Goal: Information Seeking & Learning: Learn about a topic

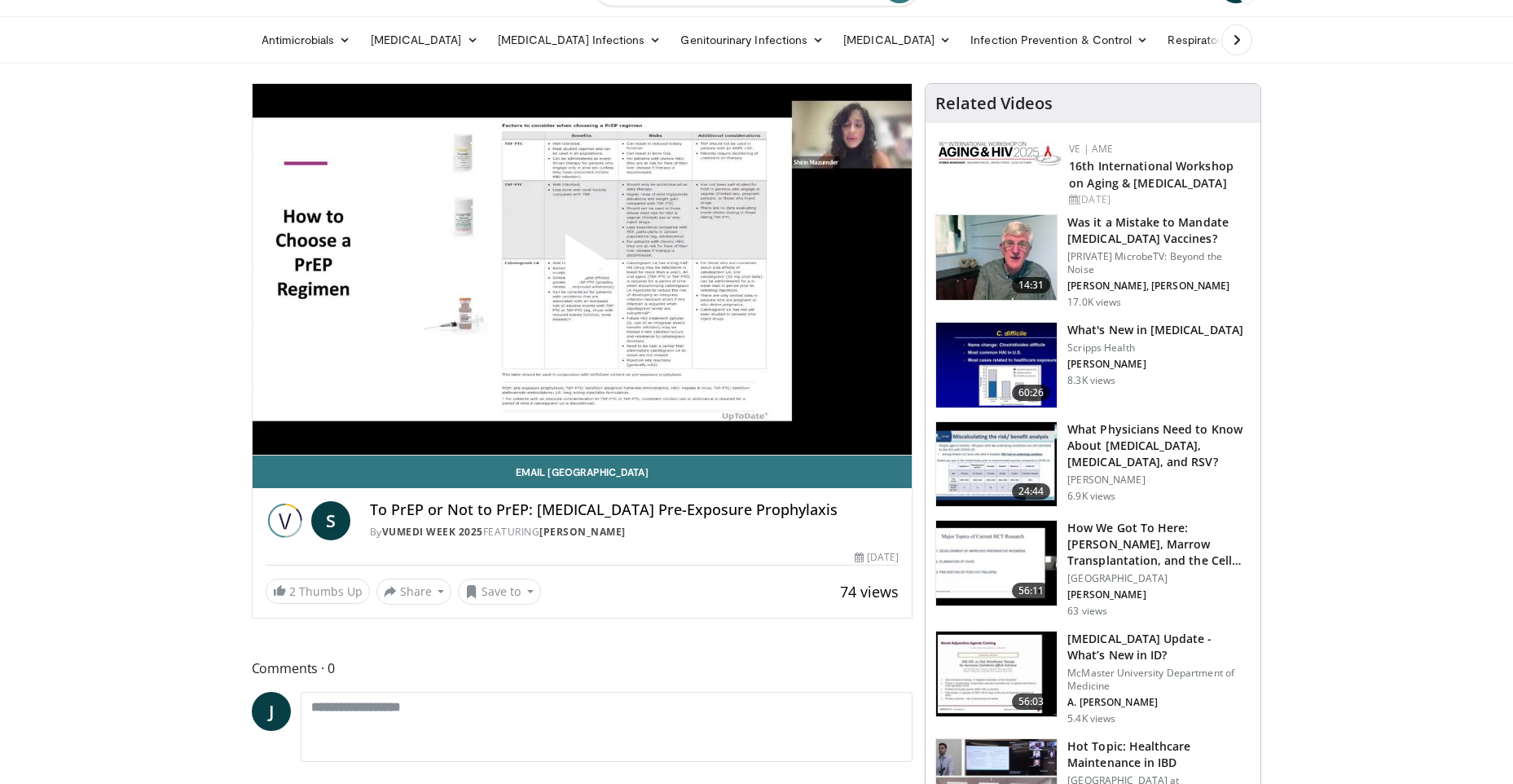
click at [582, 269] on span "Video Player" at bounding box center [582, 269] width 0 height 0
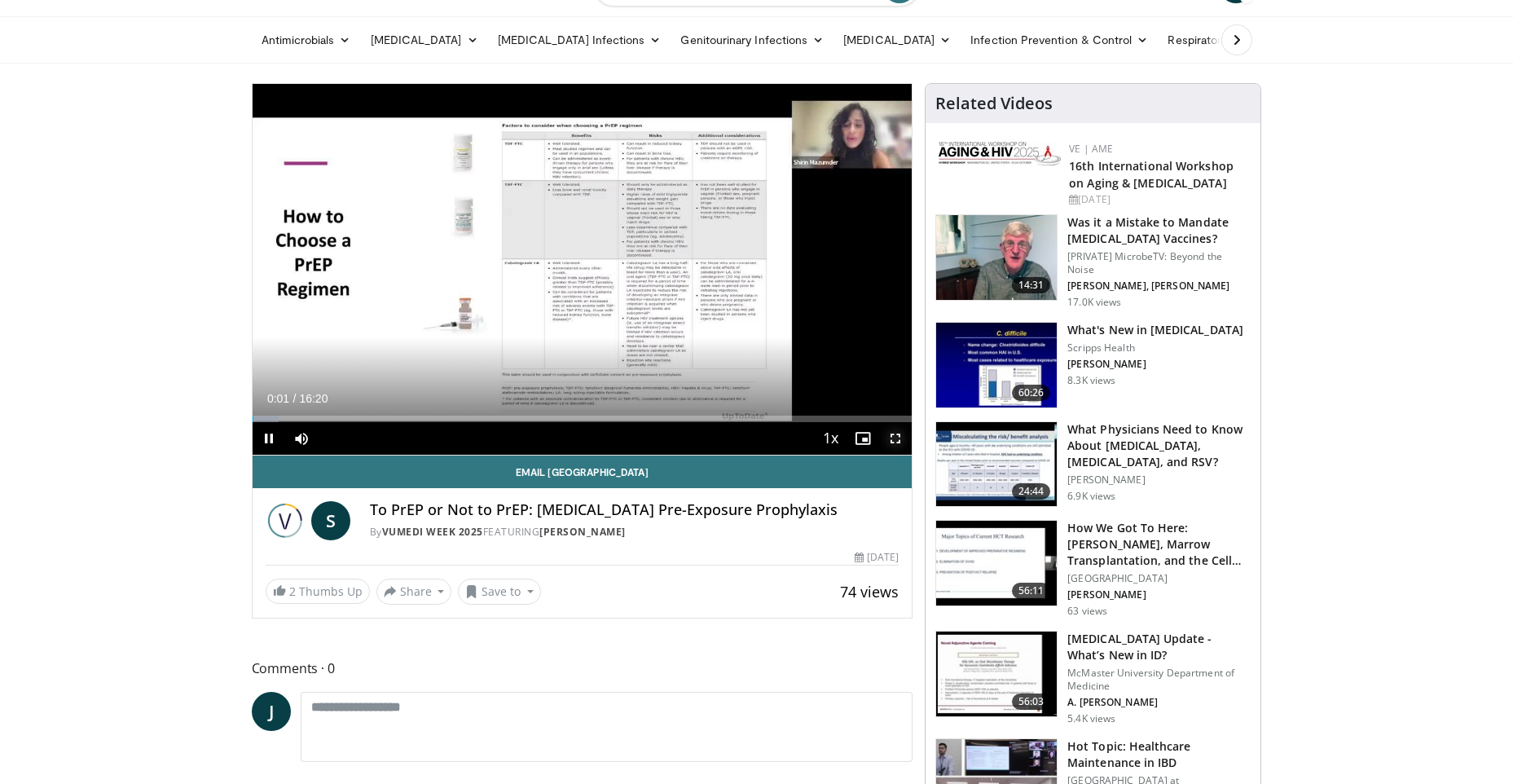
click at [888, 438] on span "Video Player" at bounding box center [896, 438] width 33 height 33
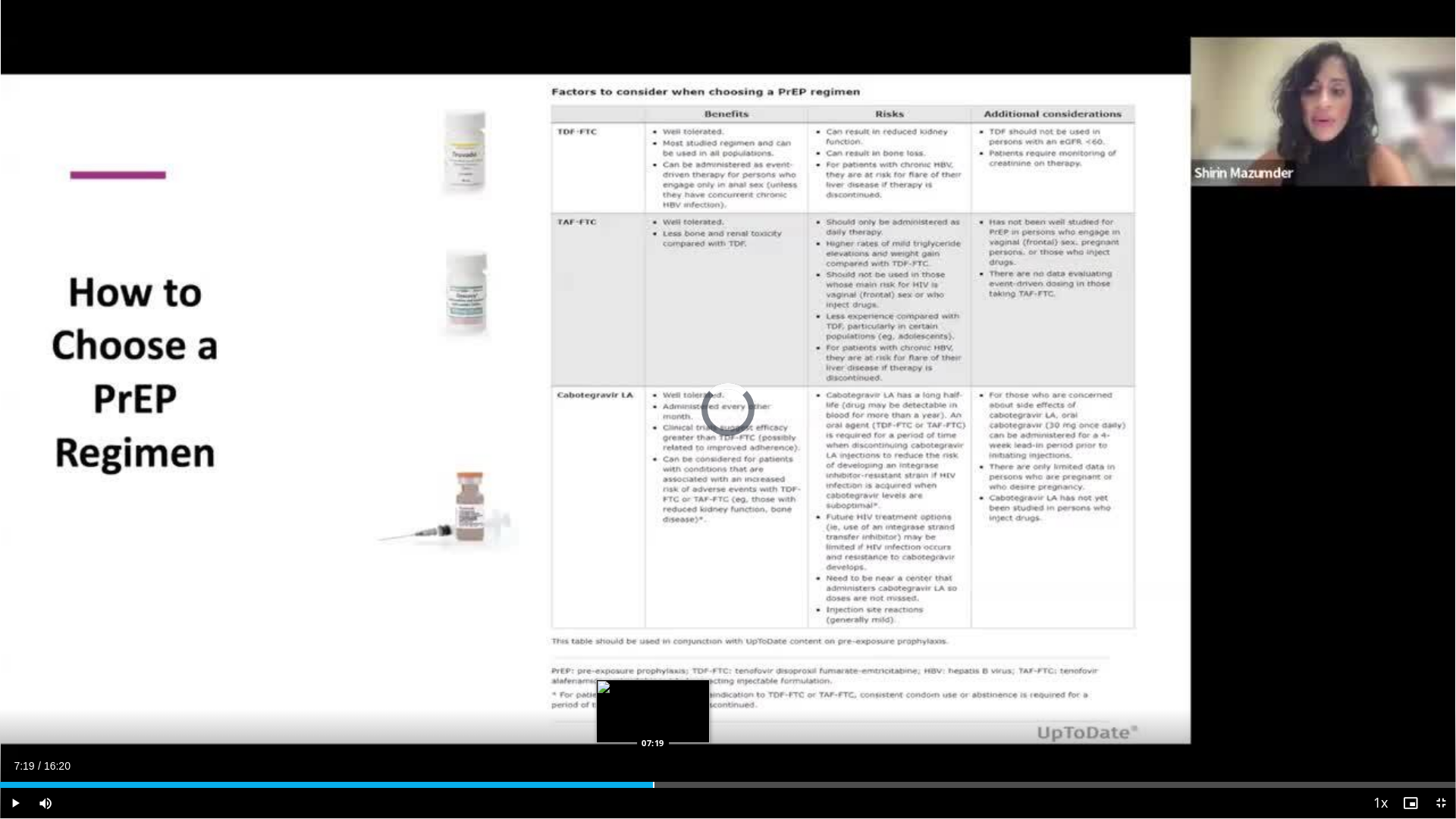
click at [653, 729] on div "Loaded : 4.04% 07:19 07:19" at bounding box center [728, 780] width 1456 height 15
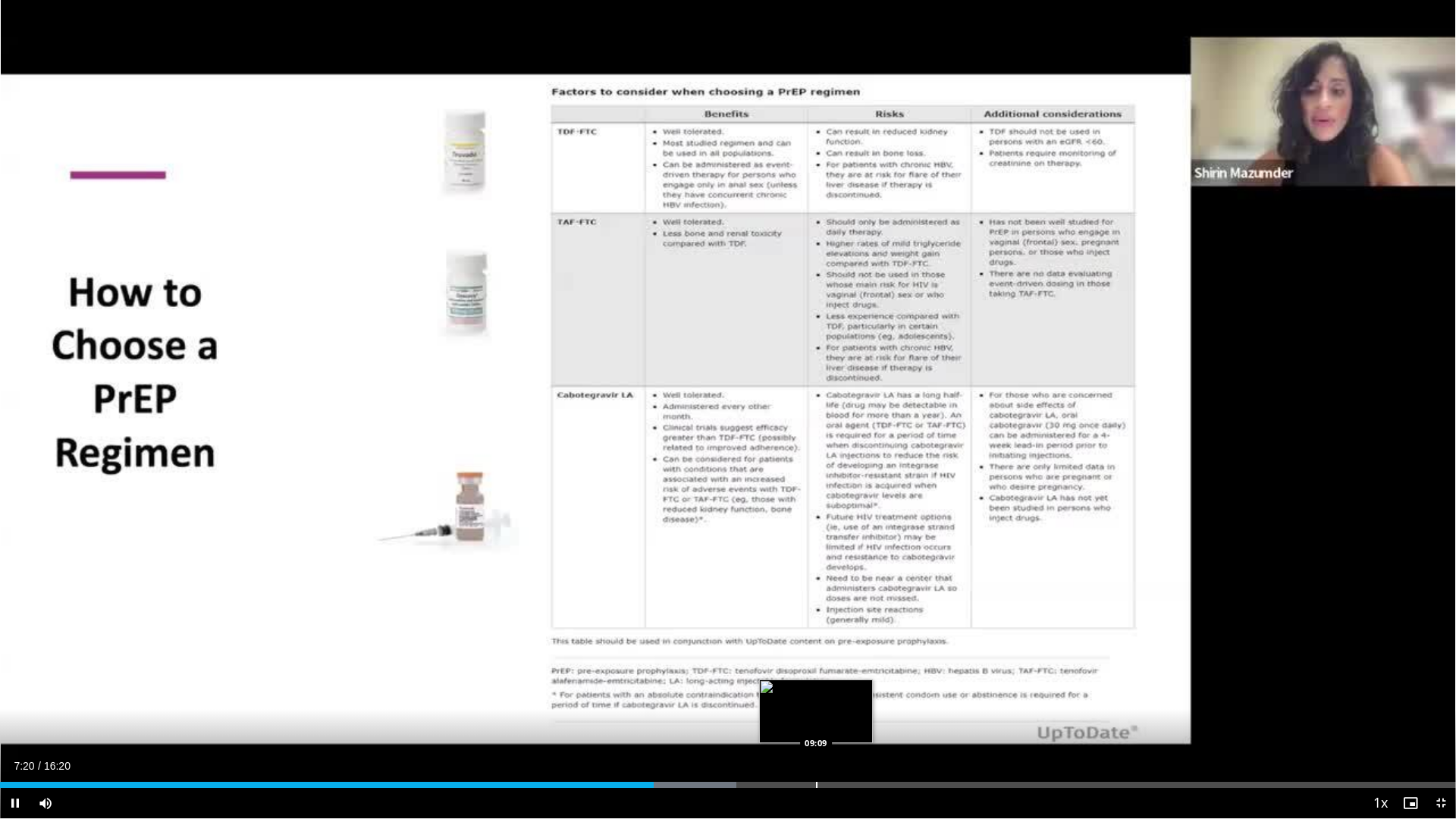
click at [818, 729] on div "Progress Bar" at bounding box center [817, 785] width 2 height 6
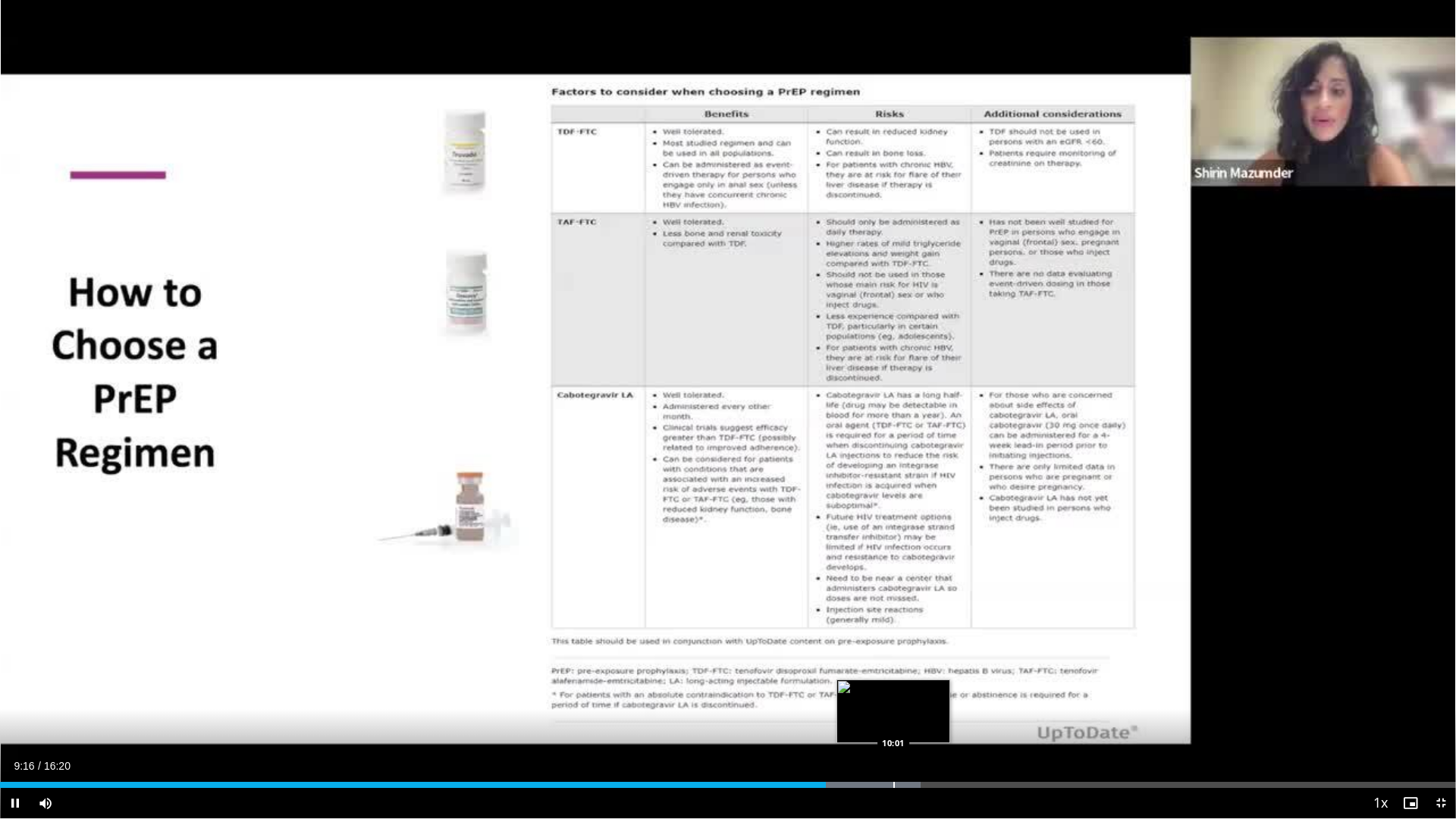
click at [893, 729] on div "Progress Bar" at bounding box center [894, 785] width 2 height 6
click at [924, 729] on div "Progress Bar" at bounding box center [925, 785] width 2 height 6
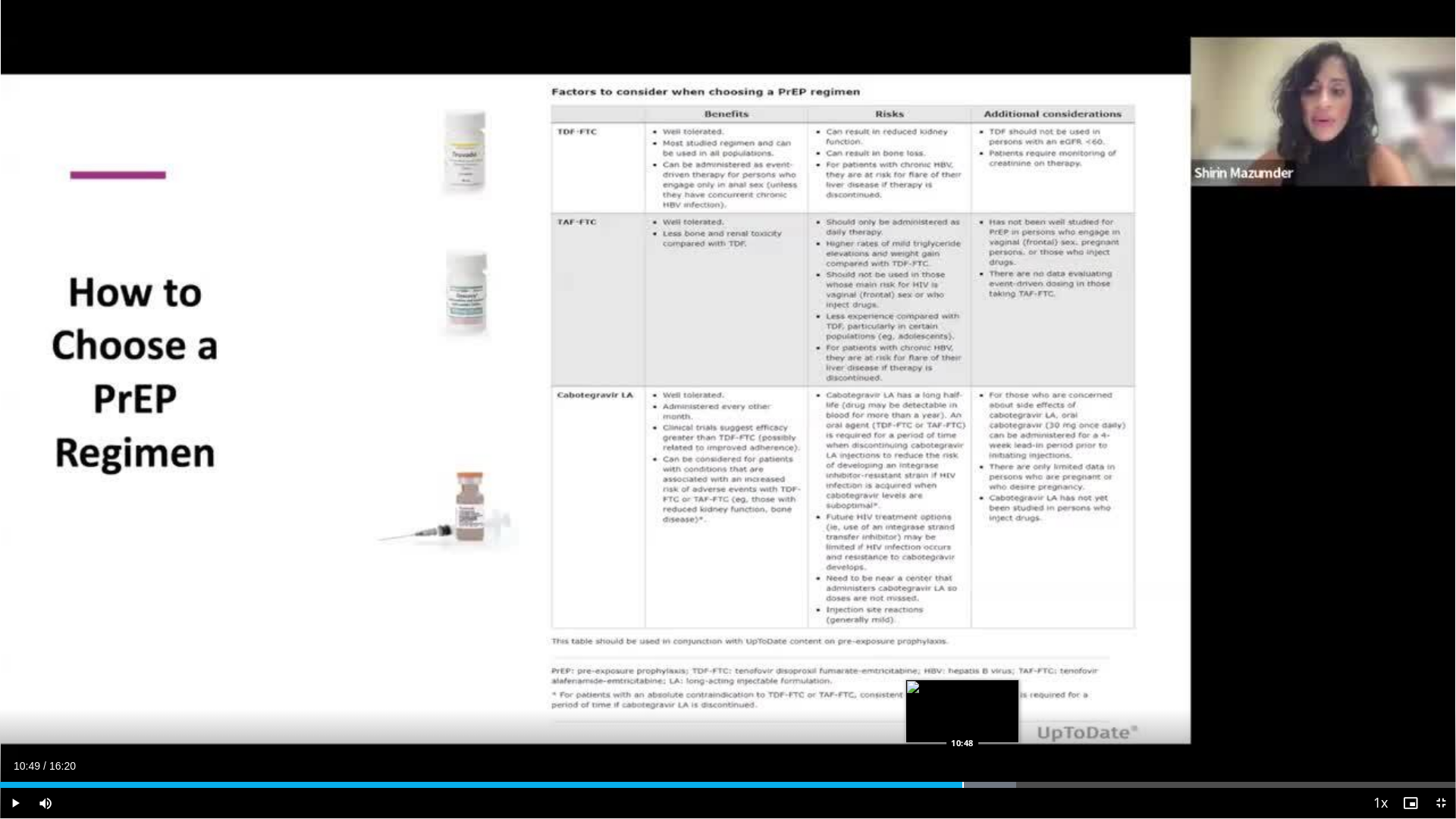
click at [964, 729] on div "Loaded : 69.79% 10:49 10:48" at bounding box center [728, 785] width 1456 height 6
click at [999, 729] on div "Progress Bar" at bounding box center [1000, 785] width 2 height 6
click at [1023, 729] on div "Loaded : 73.83% 11:12 11:26" at bounding box center [728, 780] width 1456 height 15
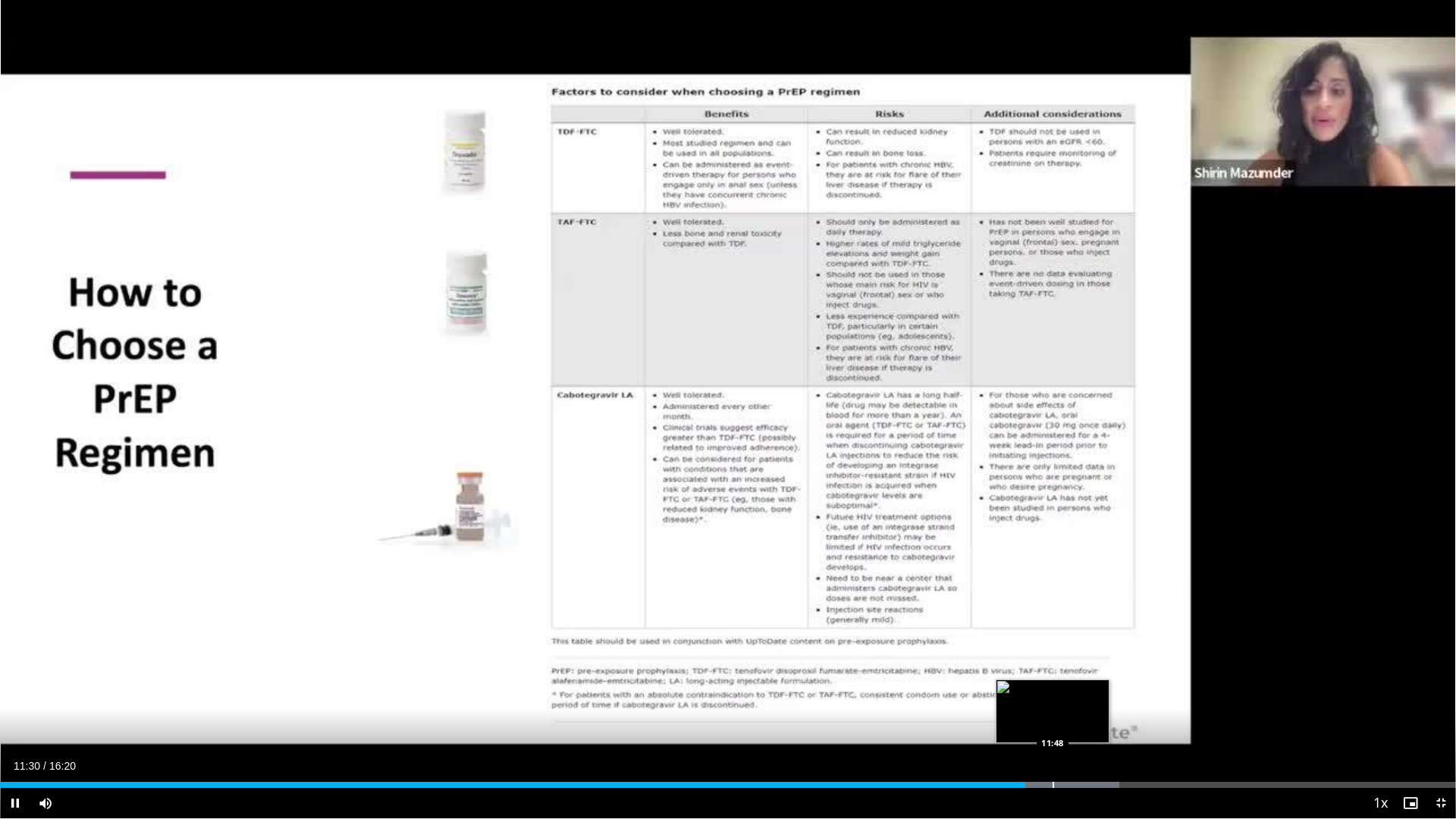
click at [1053, 729] on div "Loaded : 76.87% 11:30 11:48" at bounding box center [728, 780] width 1456 height 15
click at [1082, 729] on div "Progress Bar" at bounding box center [1083, 785] width 2 height 6
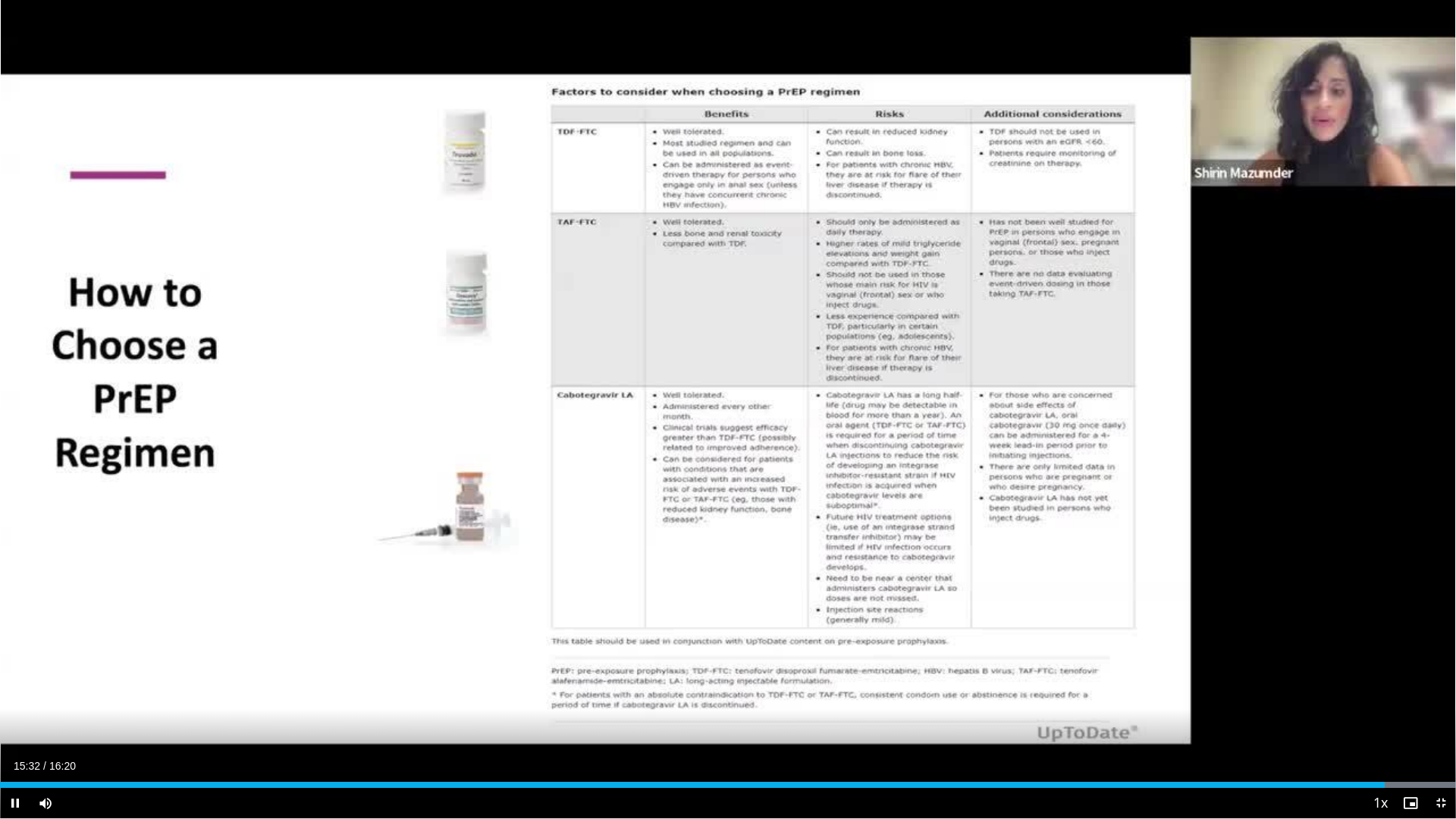
click at [1324, 729] on div "Current Time 15:32 / Duration 16:20 Pause Skip Backward Skip Forward Mute Loade…" at bounding box center [728, 803] width 1456 height 31
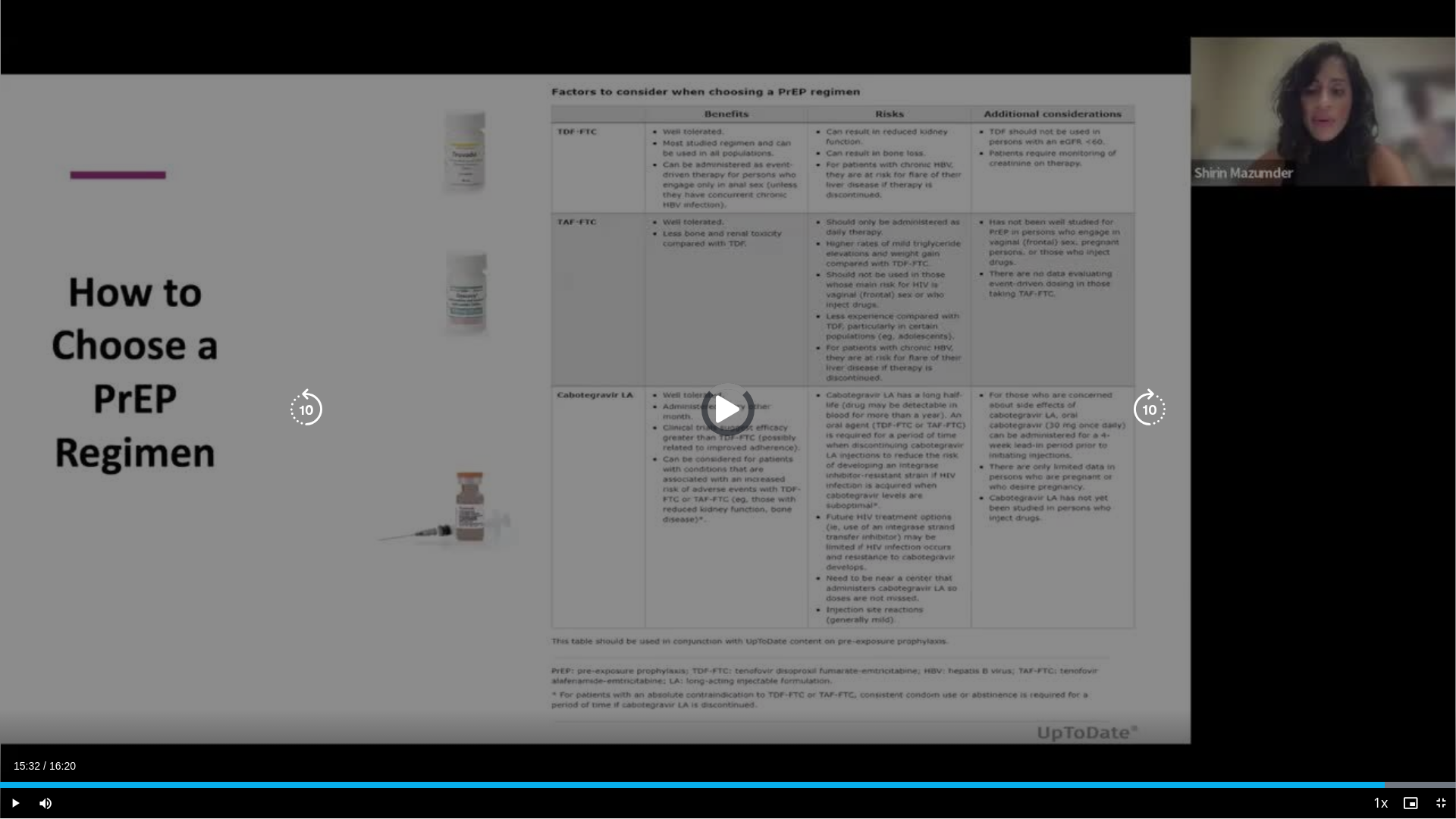
click at [1323, 729] on div "15:32" at bounding box center [692, 785] width 1385 height 6
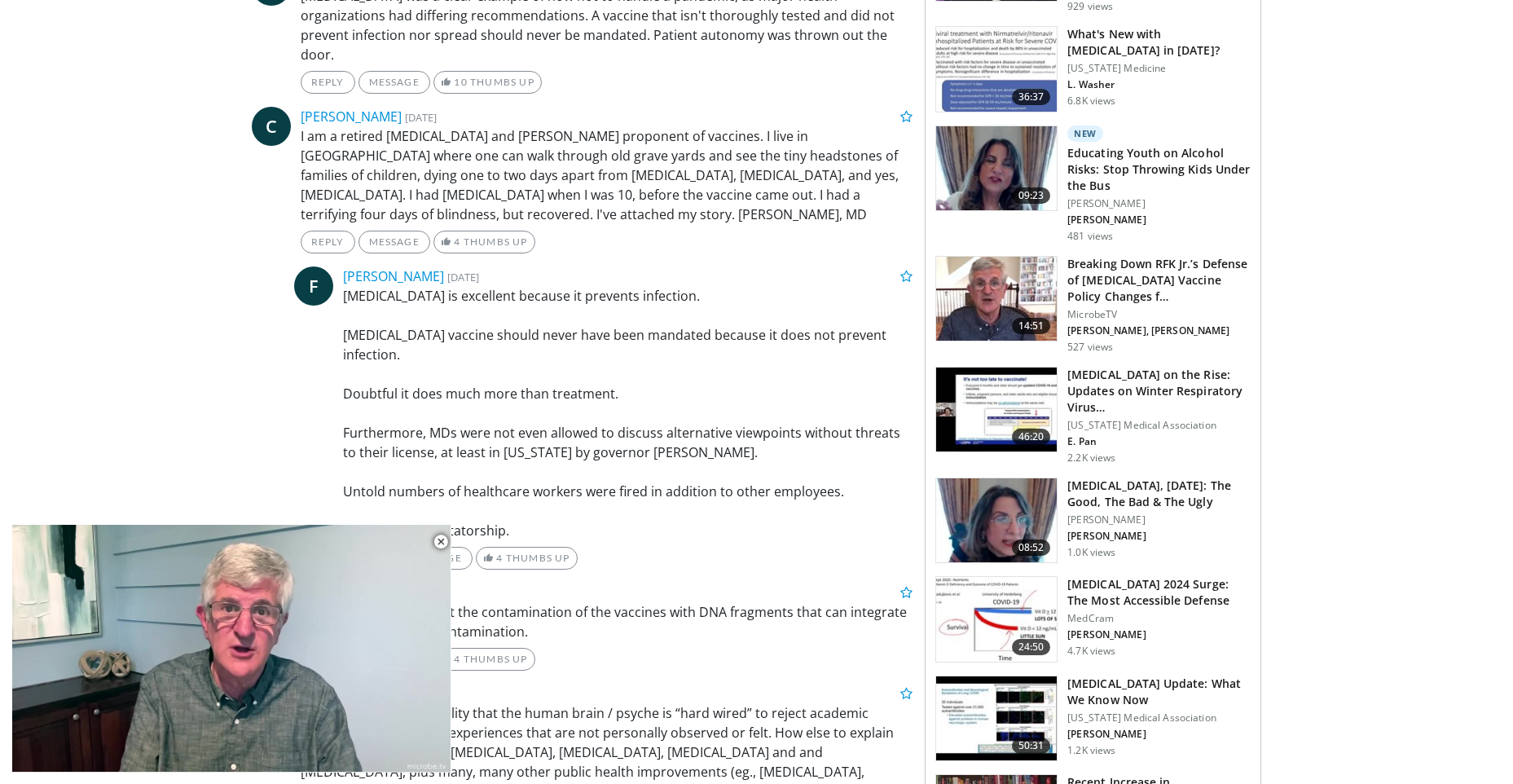
scroll to position [1467, 0]
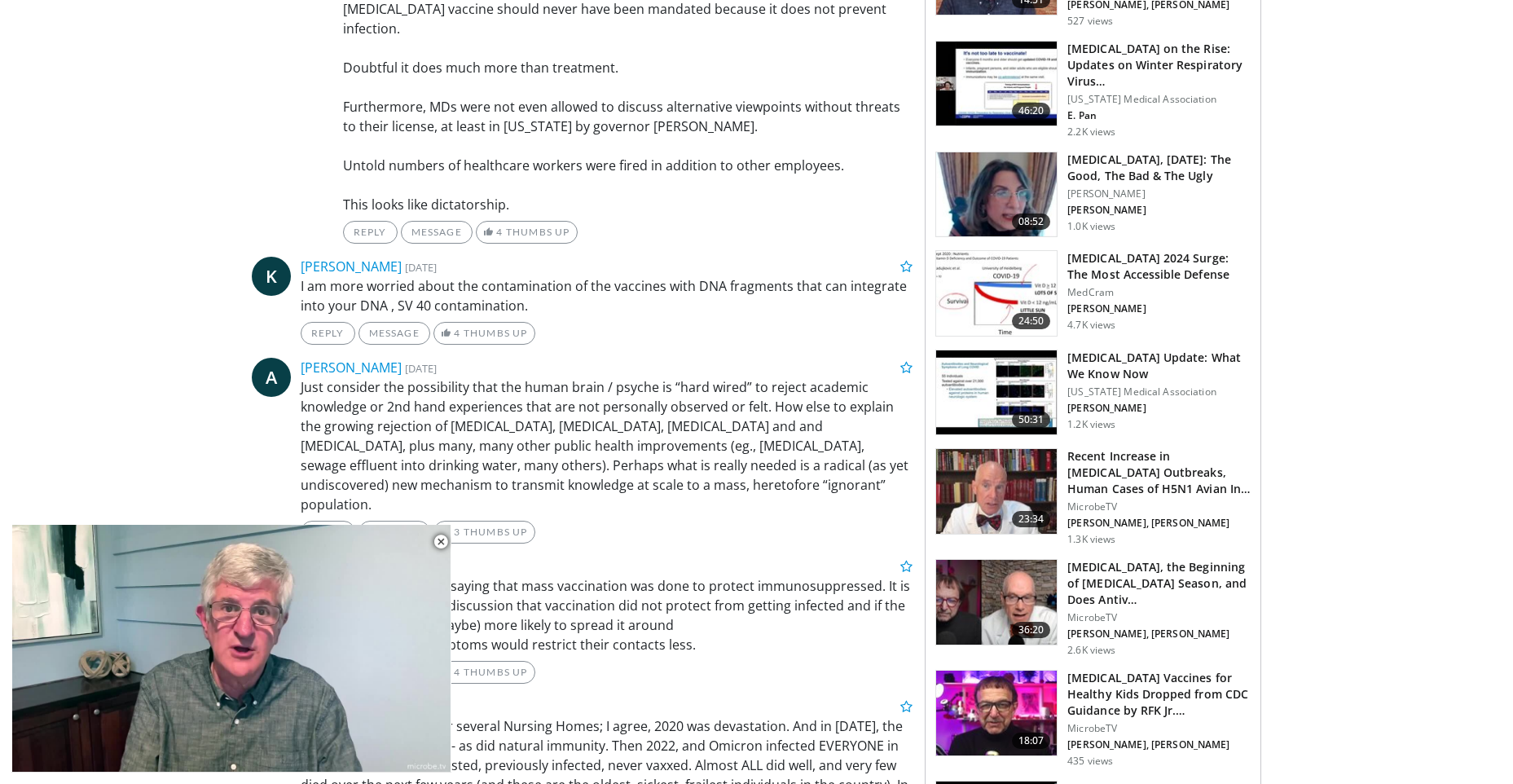
click at [986, 718] on img at bounding box center [996, 712] width 121 height 85
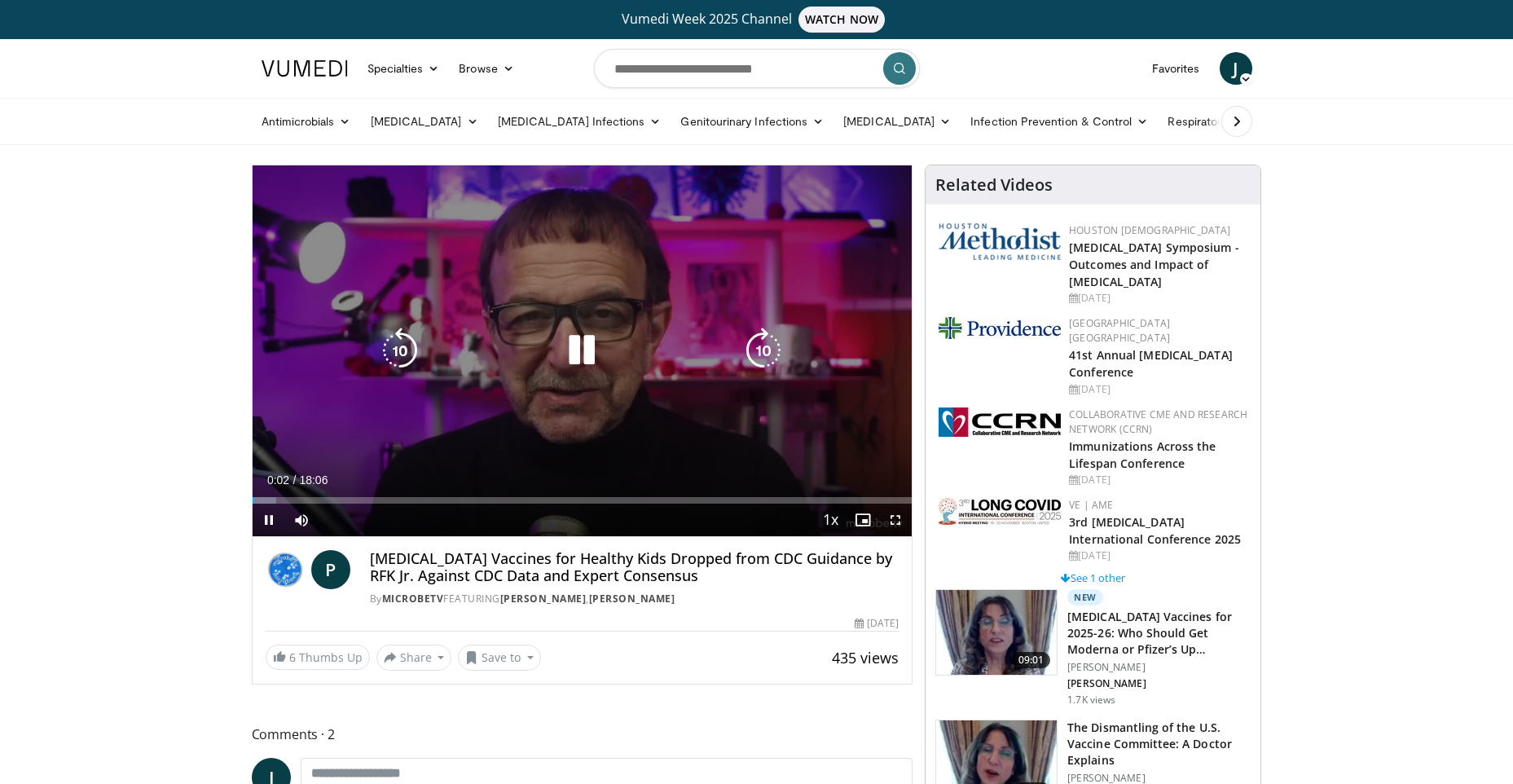
click at [770, 351] on icon "Video Player" at bounding box center [763, 350] width 45 height 45
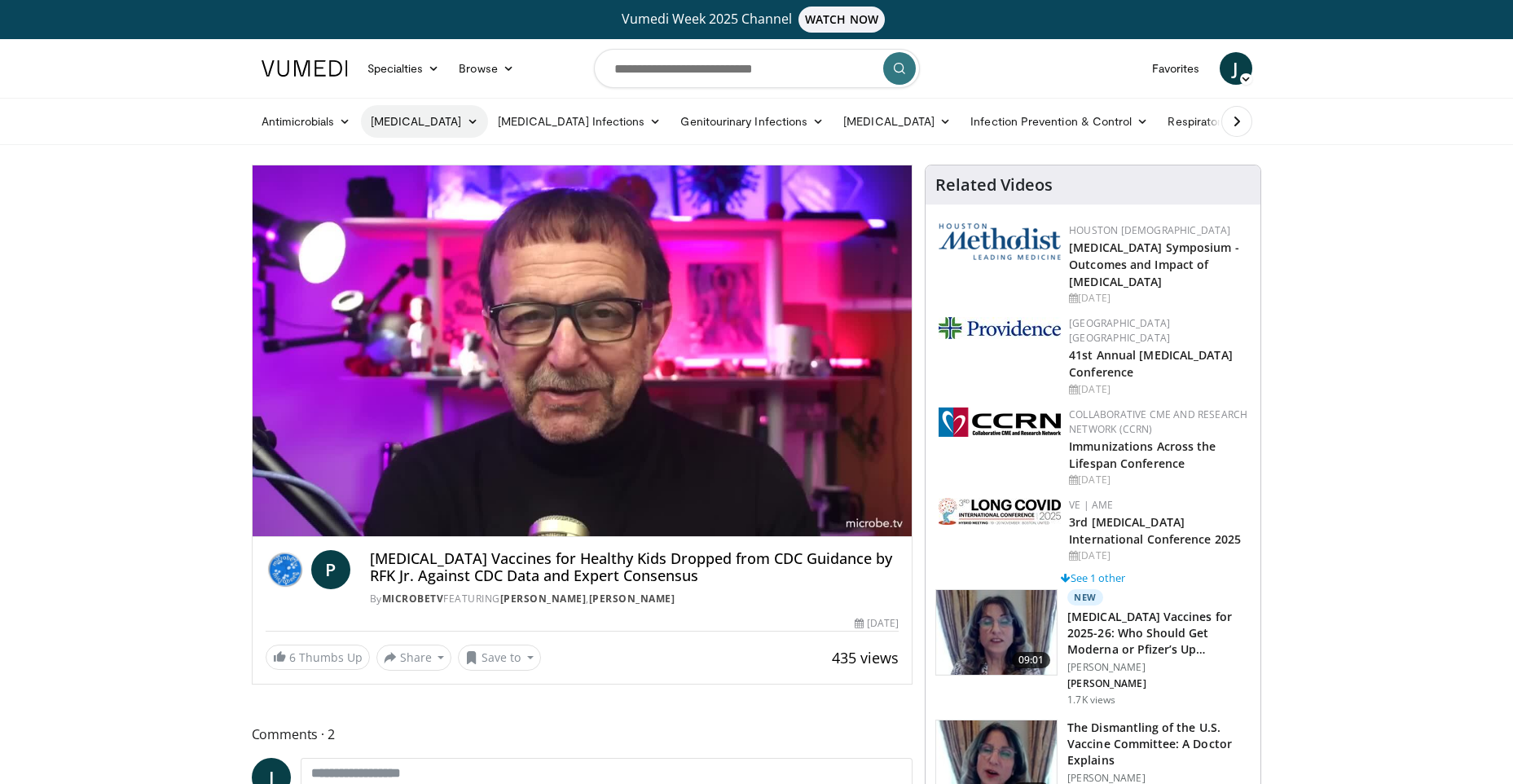
click at [428, 112] on link "[MEDICAL_DATA]" at bounding box center [425, 122] width 128 height 33
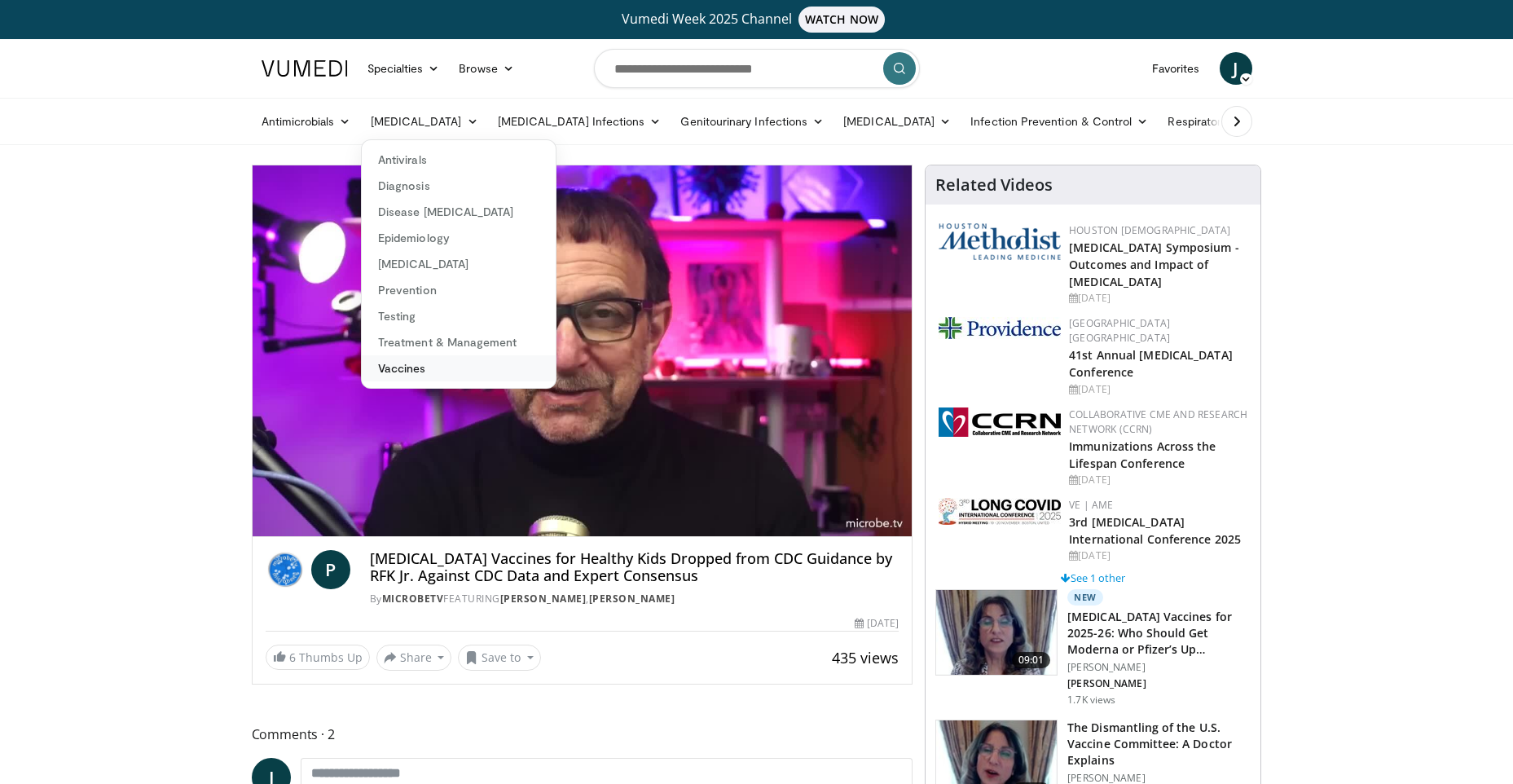
click at [415, 378] on link "Vaccines" at bounding box center [459, 369] width 194 height 26
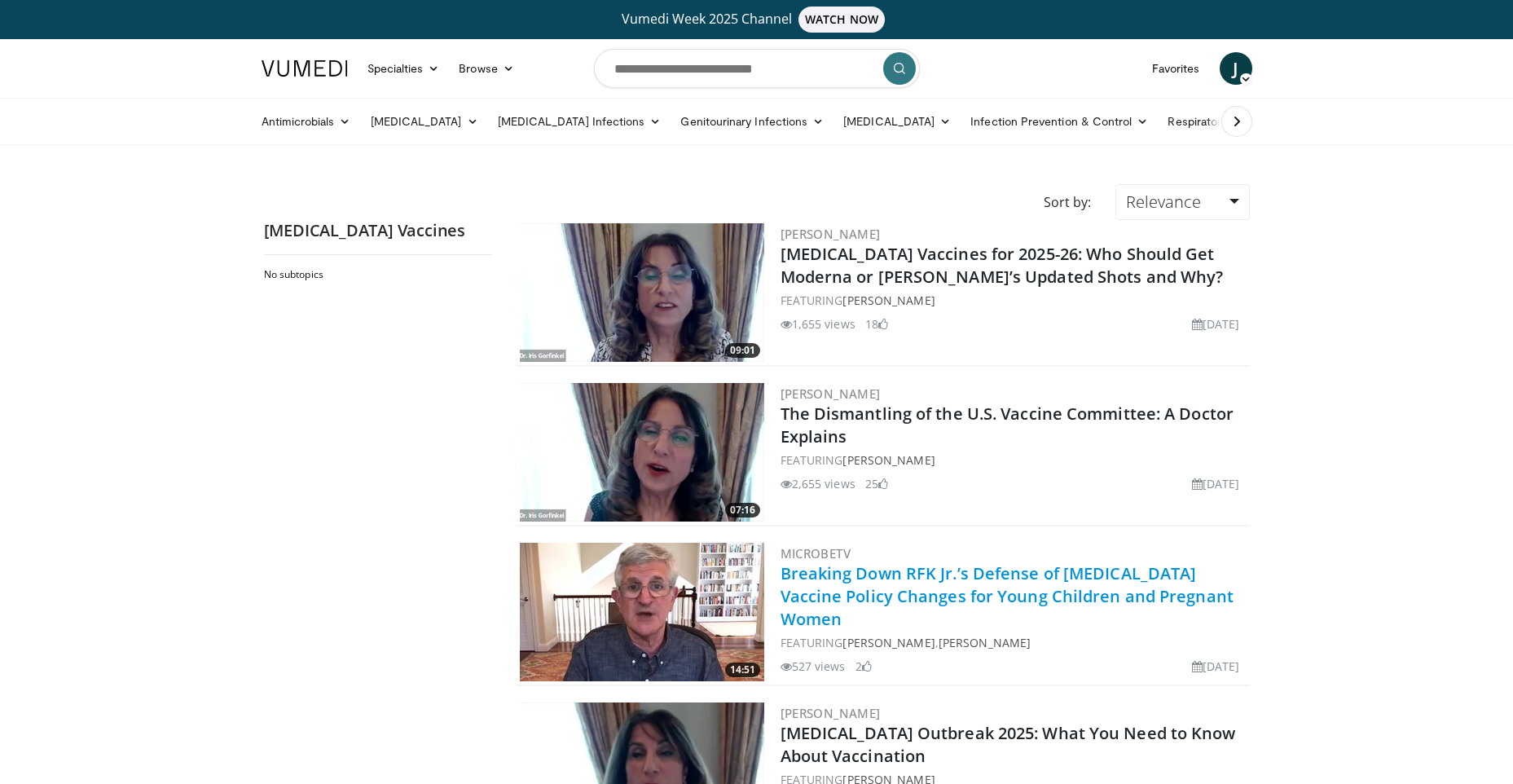
click at [898, 581] on link "Breaking Down RFK Jr.’s Defense of COVID-19 Vaccine Policy Changes for Young Ch…" at bounding box center [1007, 596] width 453 height 67
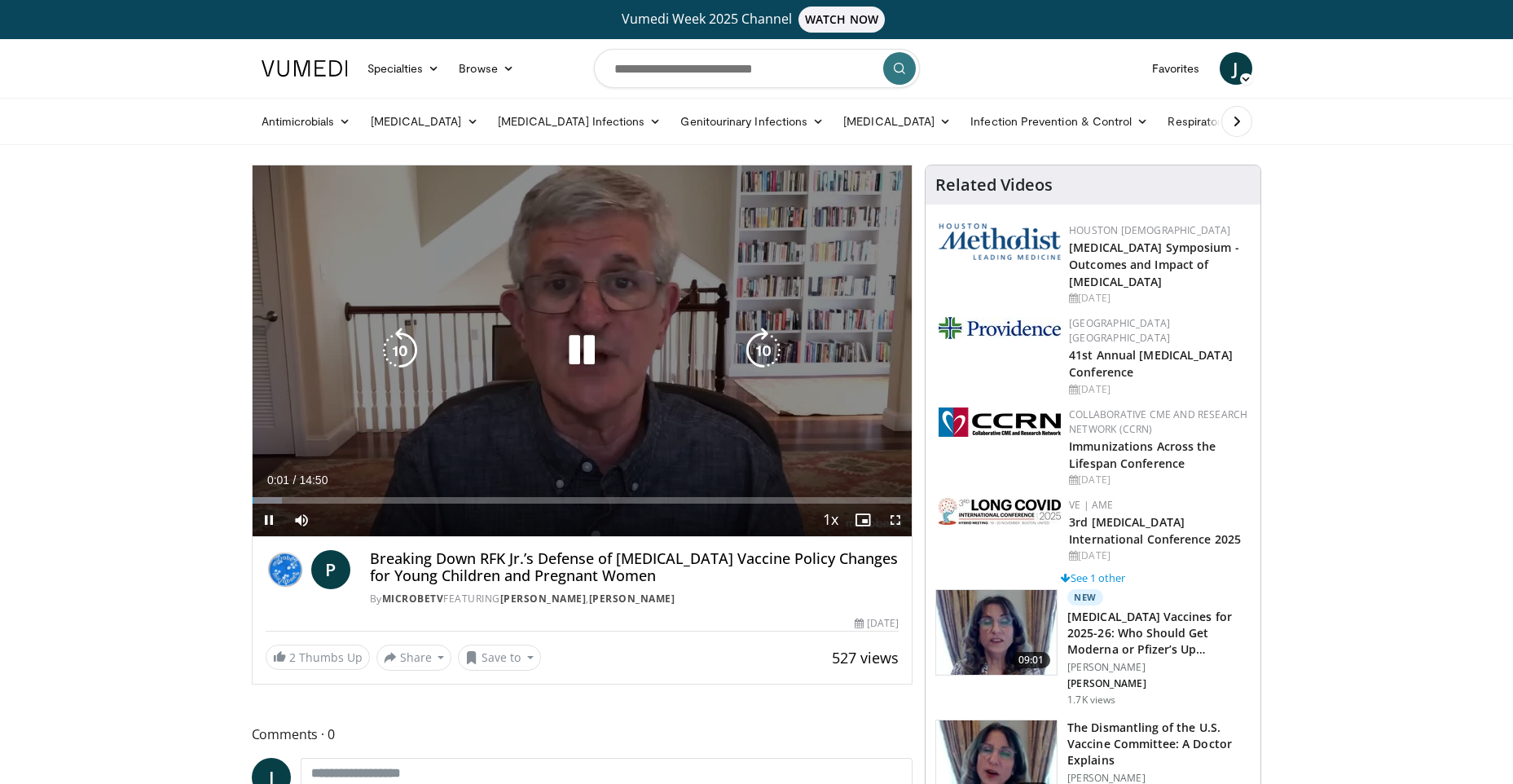
click at [787, 323] on div "10 seconds Tap to unmute" at bounding box center [582, 350] width 660 height 371
click at [717, 360] on div "Video Player" at bounding box center [581, 350] width 396 height 33
click at [752, 340] on icon "Video Player" at bounding box center [763, 350] width 45 height 45
click at [564, 355] on icon "Video Player" at bounding box center [581, 350] width 45 height 45
click at [754, 347] on icon "Video Player" at bounding box center [763, 350] width 45 height 45
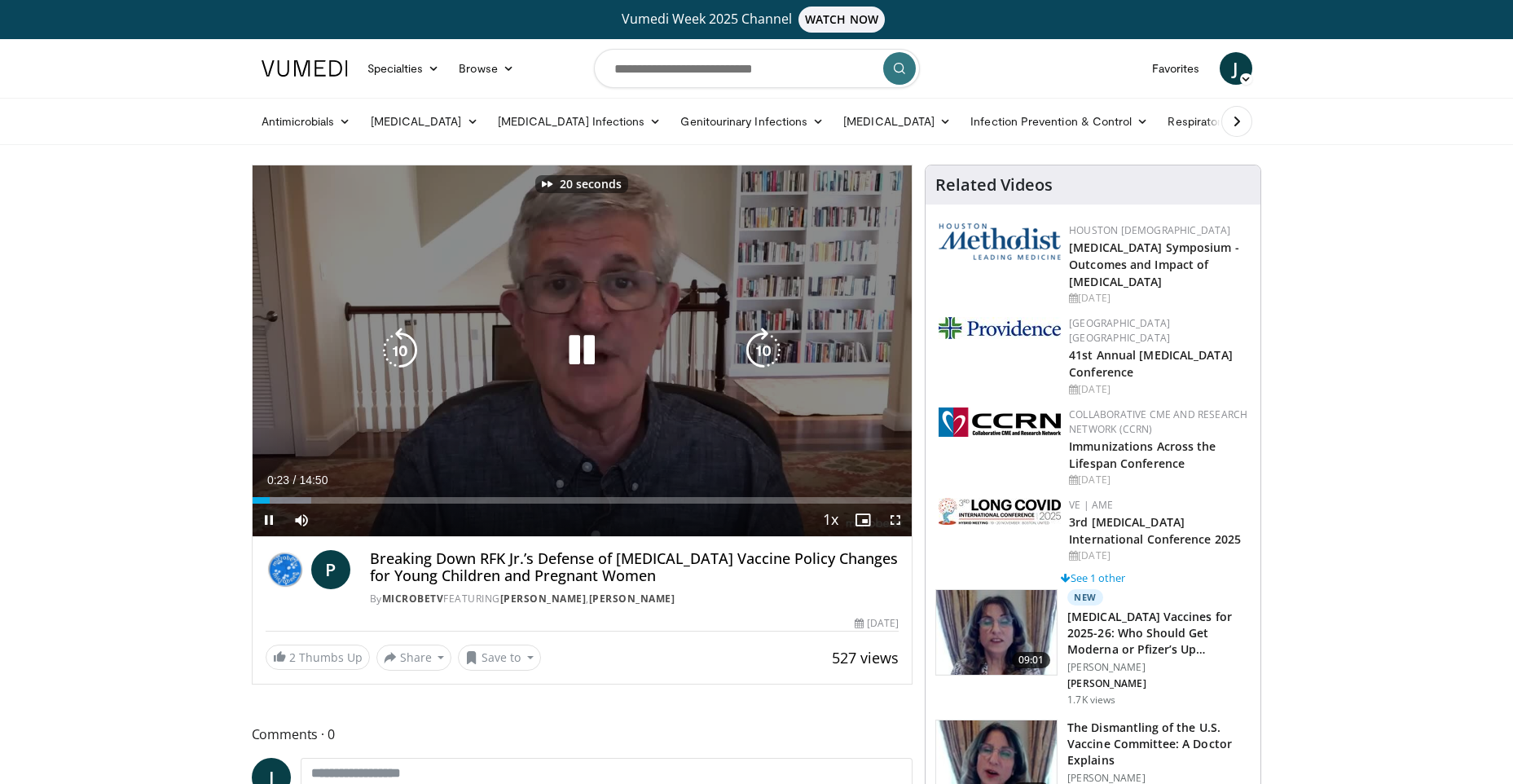
click at [754, 347] on icon "Video Player" at bounding box center [763, 350] width 45 height 45
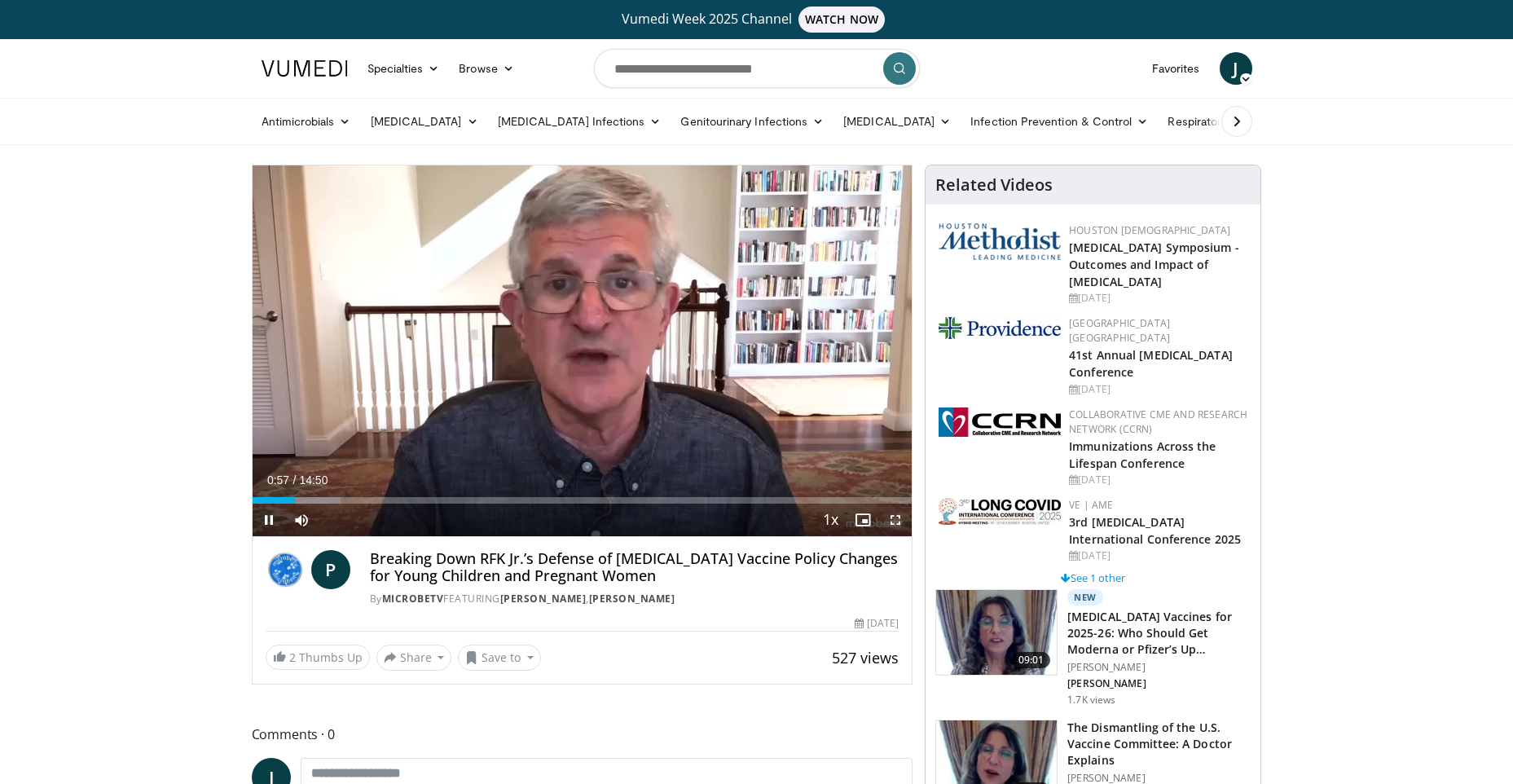
click at [893, 515] on span "Video Player" at bounding box center [896, 520] width 33 height 33
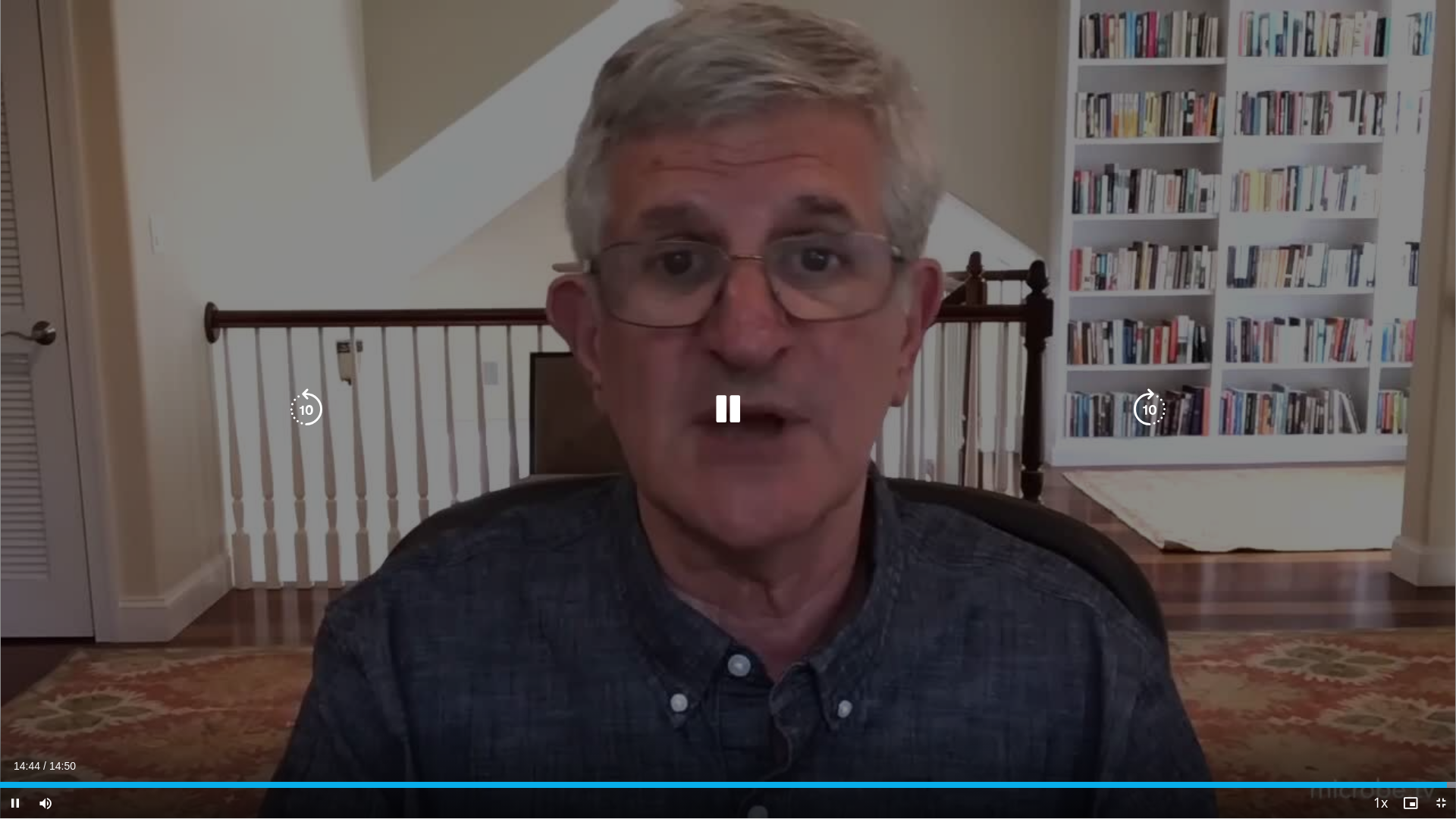
click at [549, 146] on div "50 seconds Tap to unmute" at bounding box center [728, 409] width 1456 height 818
click at [553, 139] on div "50 seconds Tap to unmute" at bounding box center [728, 409] width 1456 height 818
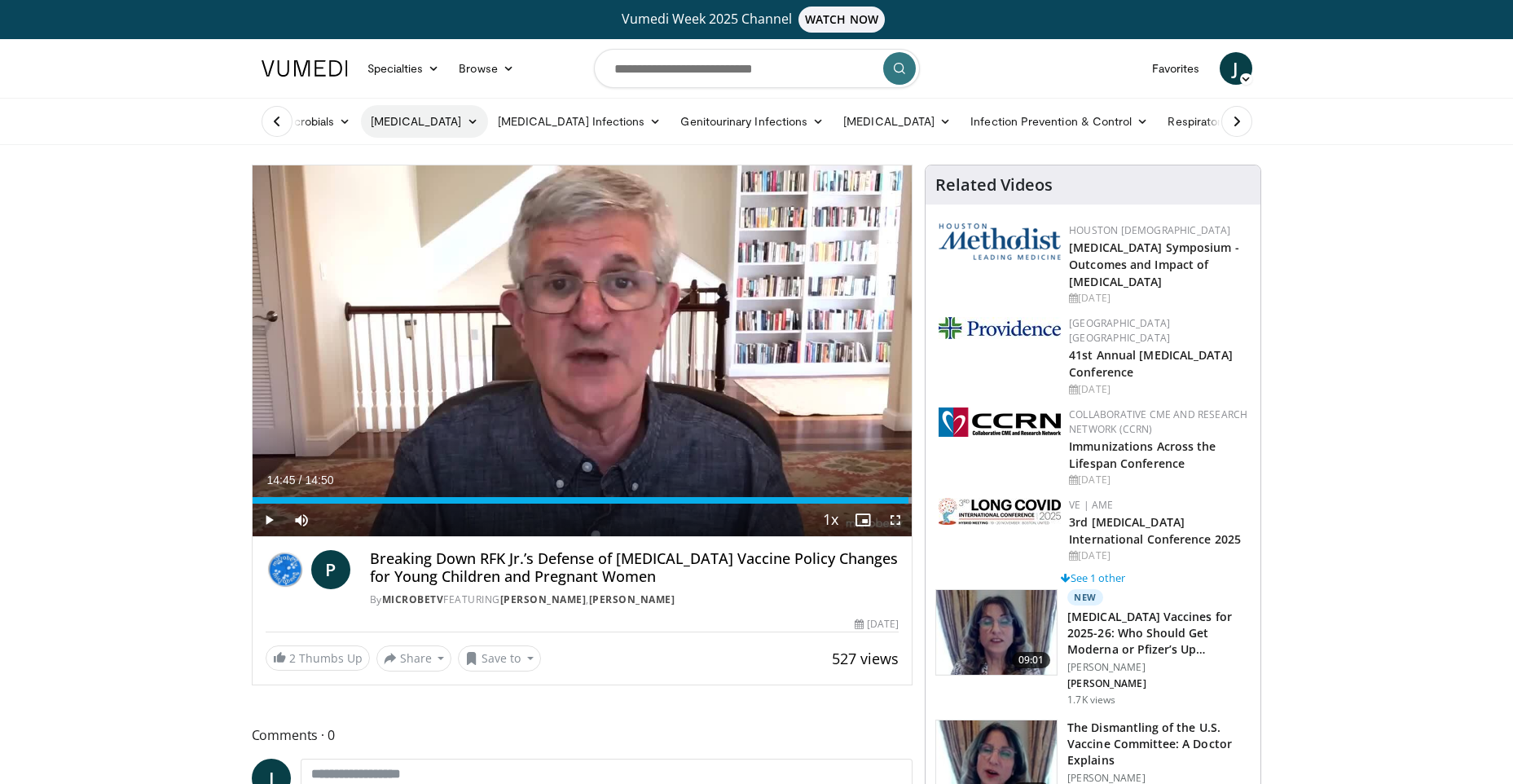
click at [416, 116] on link "[MEDICAL_DATA]" at bounding box center [425, 122] width 128 height 33
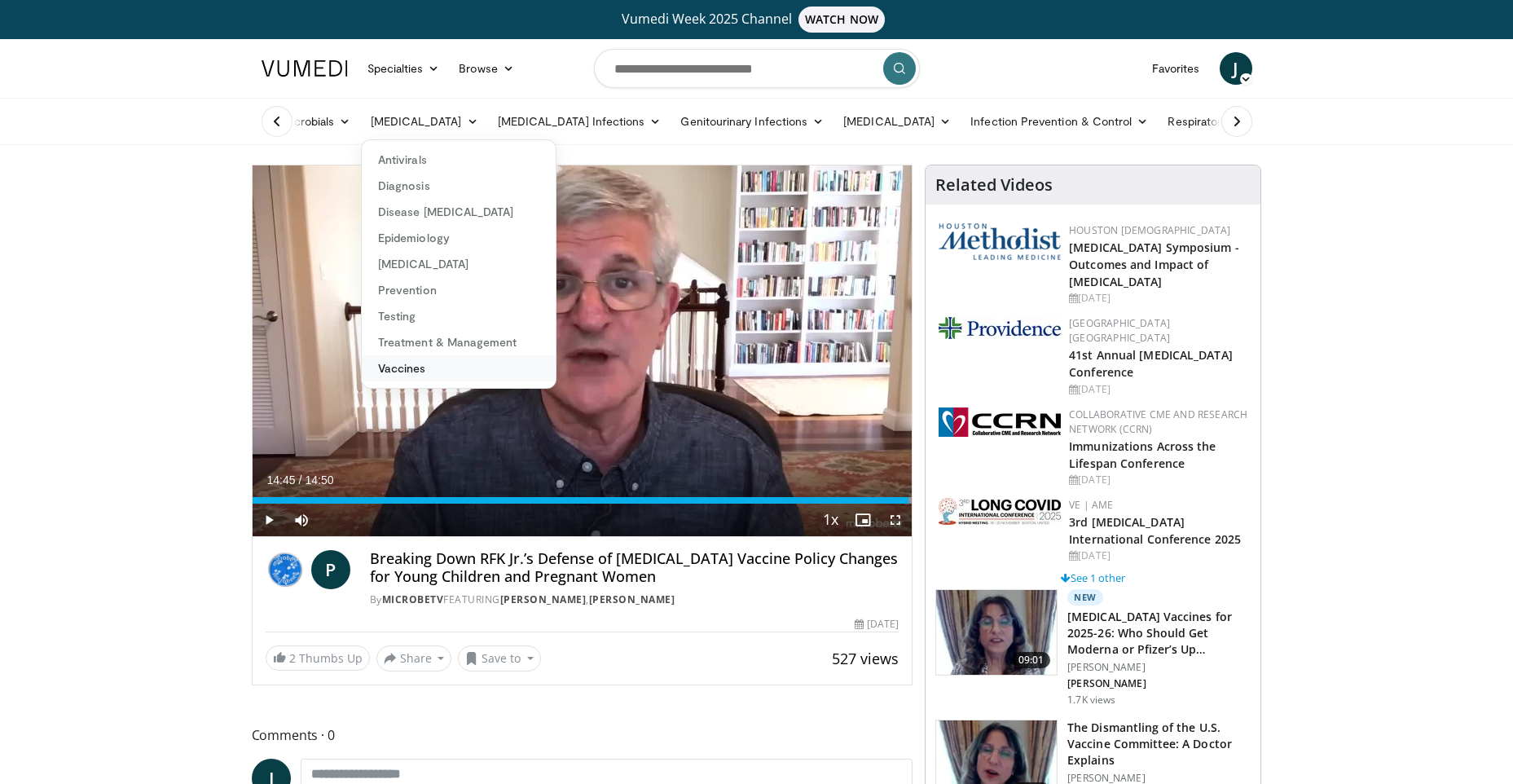
click at [422, 380] on link "Vaccines" at bounding box center [459, 369] width 194 height 26
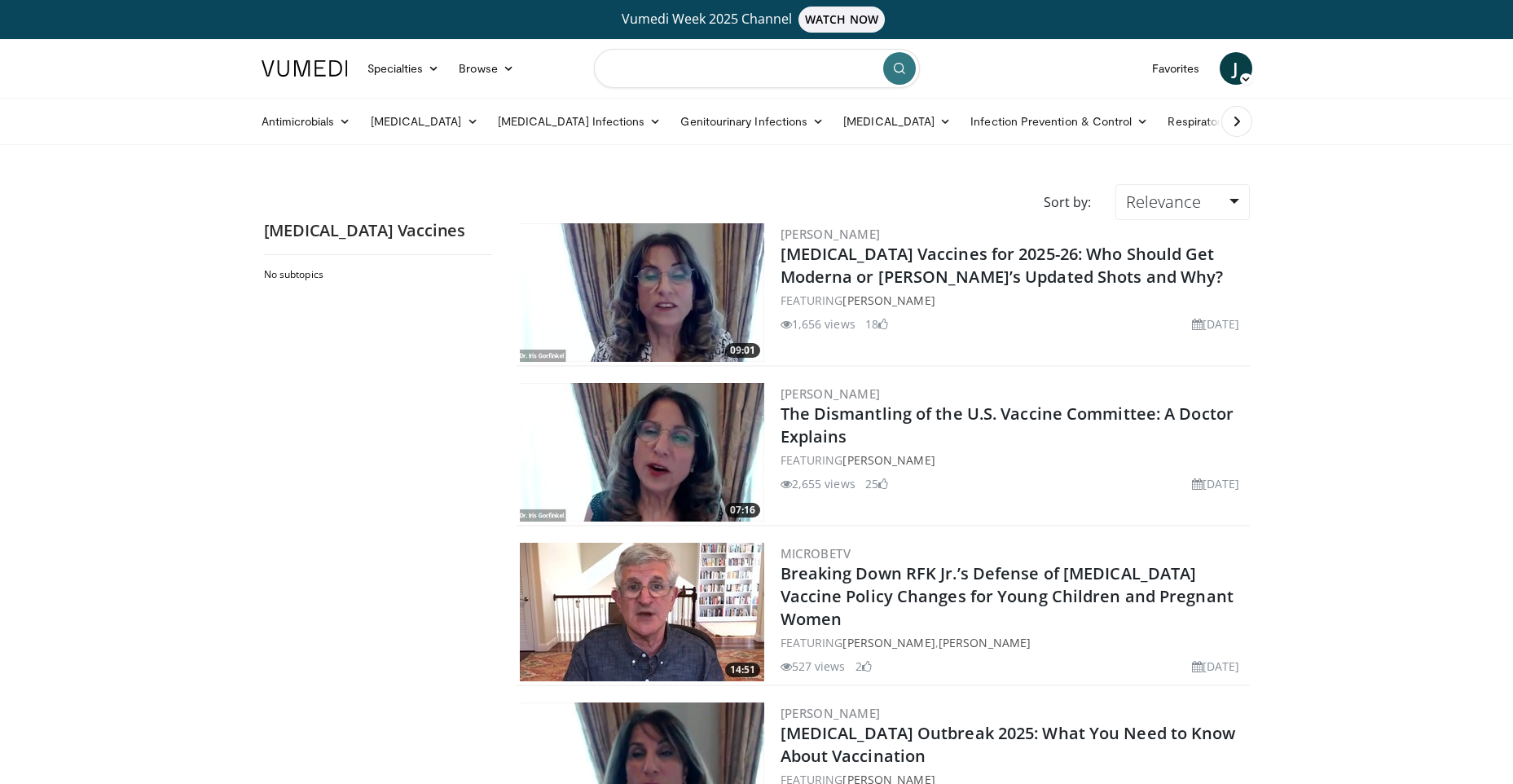
click at [638, 65] on input "Search topics, interventions" at bounding box center [757, 68] width 326 height 39
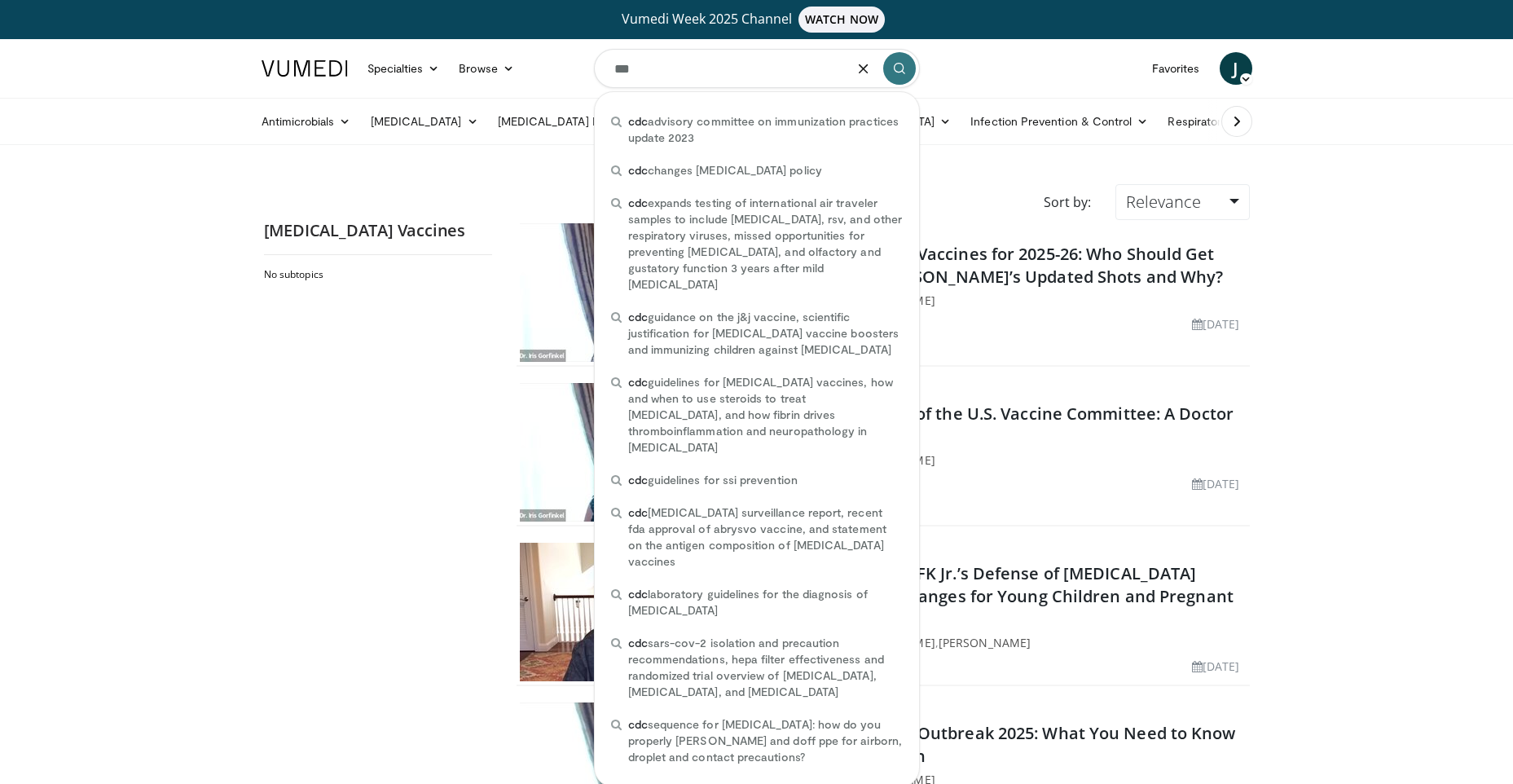
type input "***"
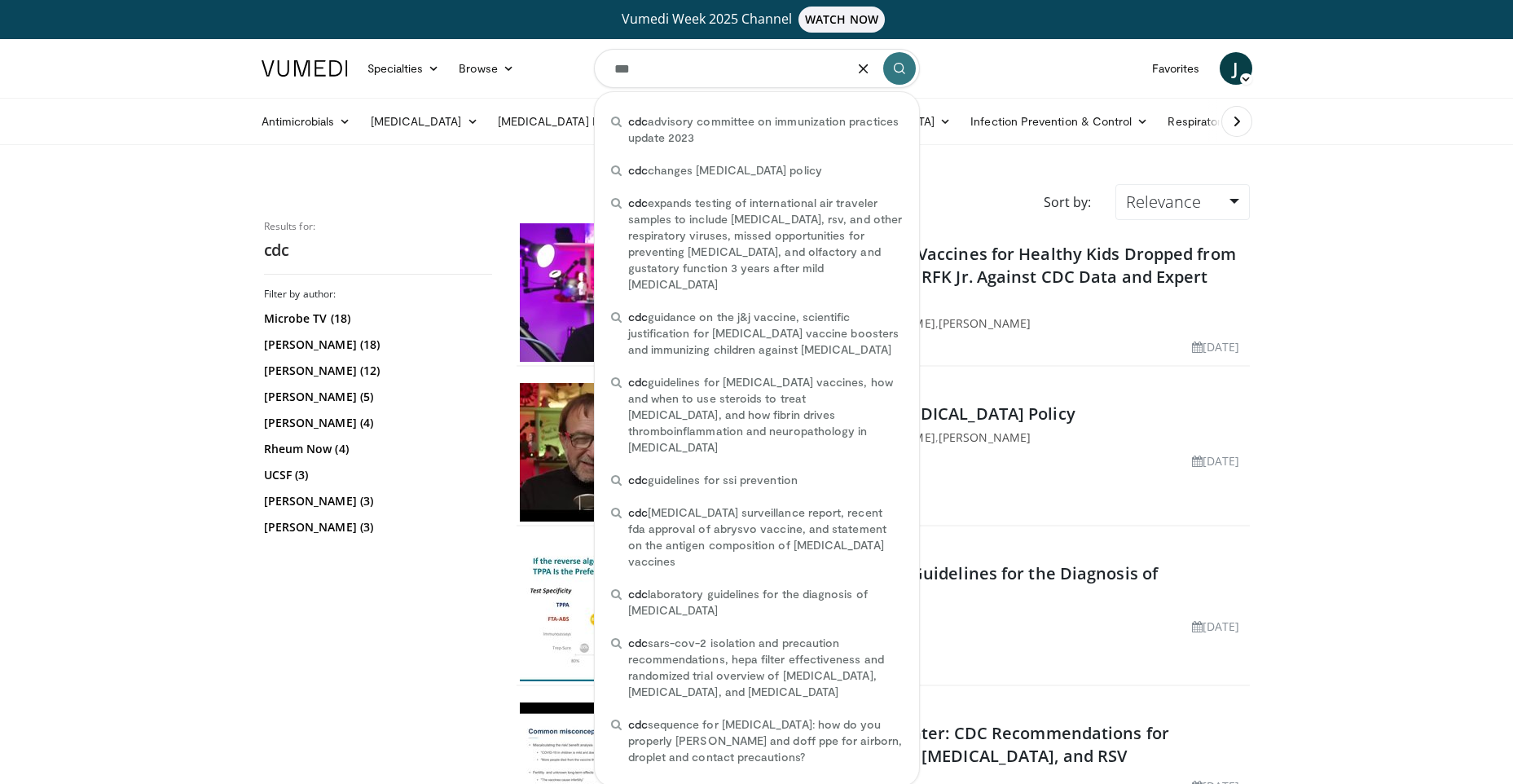
click at [643, 63] on input "***" at bounding box center [757, 68] width 326 height 39
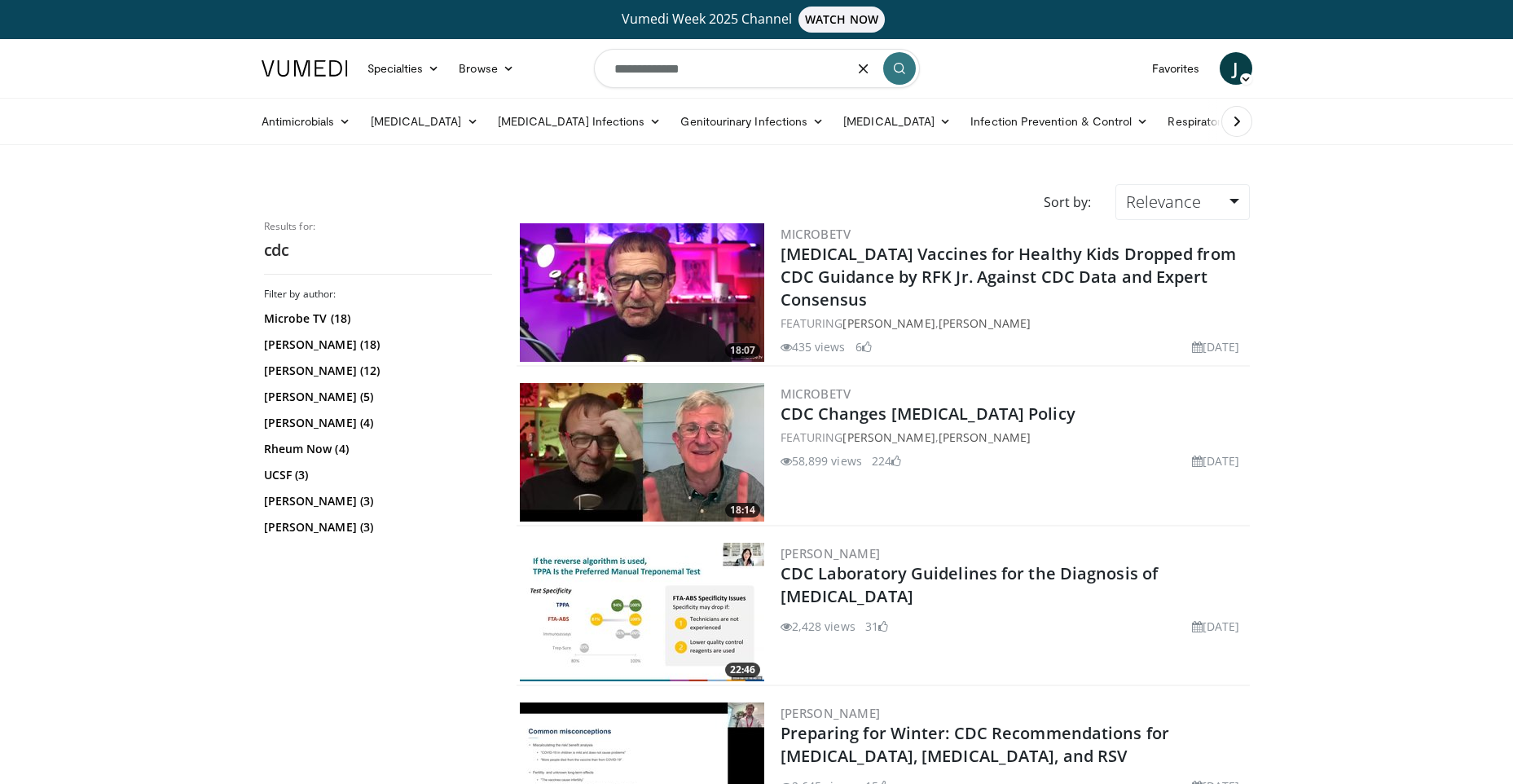
type input "**********"
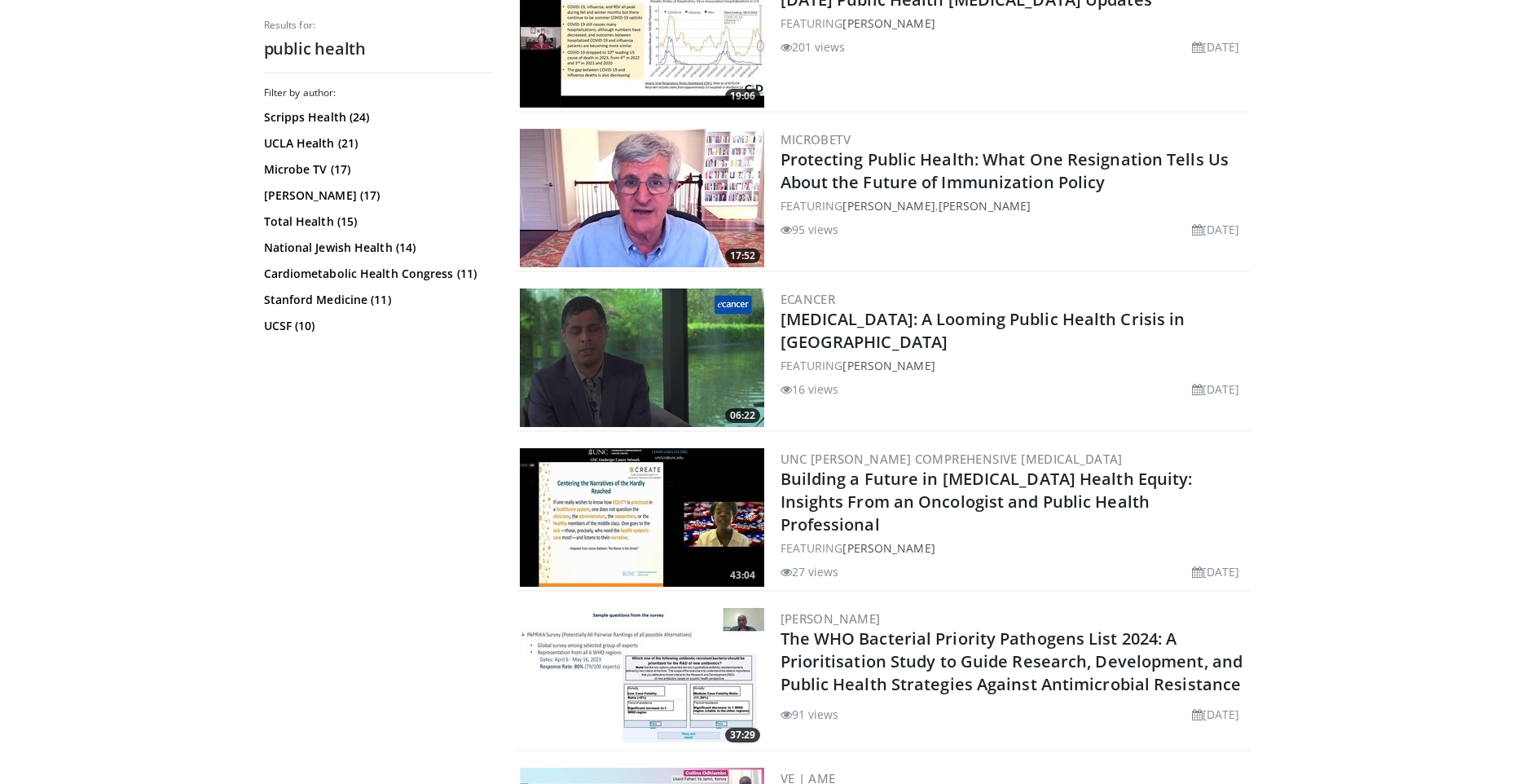
scroll to position [2200, 0]
